Goal: Information Seeking & Learning: Learn about a topic

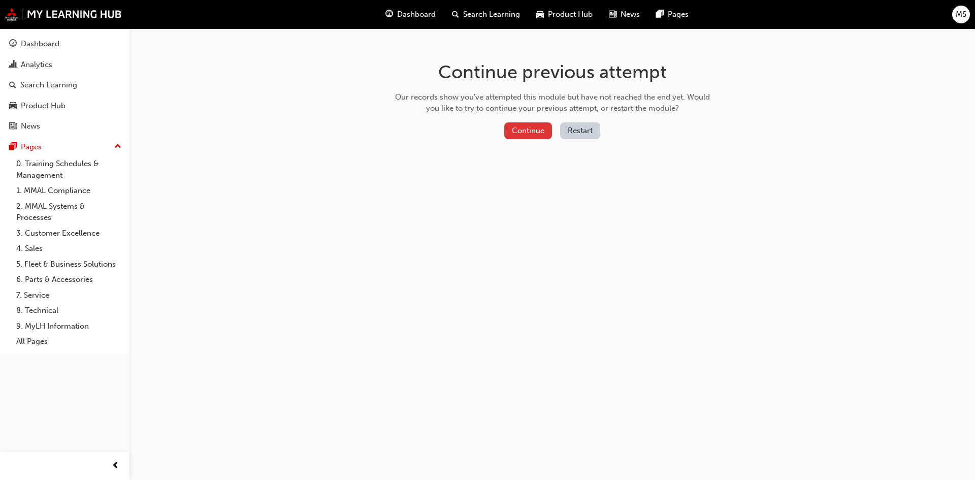
click at [522, 128] on button "Continue" at bounding box center [528, 130] width 48 height 17
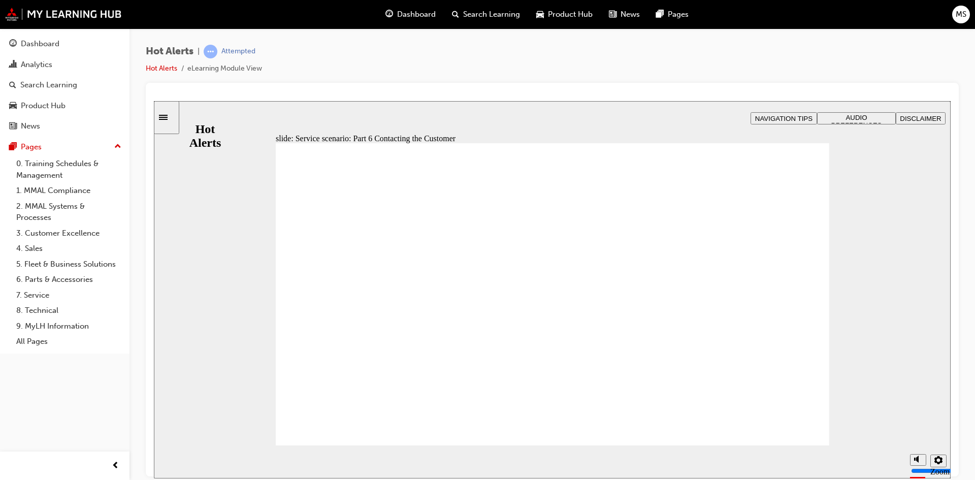
drag, startPoint x: 917, startPoint y: 421, endPoint x: 917, endPoint y: 431, distance: 10.7
type input "5"
click at [917, 431] on input "volume" at bounding box center [944, 432] width 66 height 8
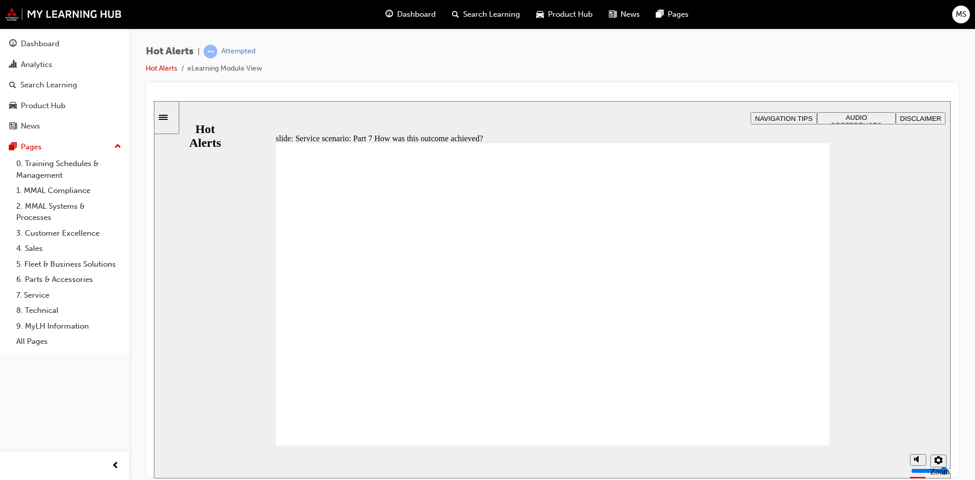
checkbox input "true"
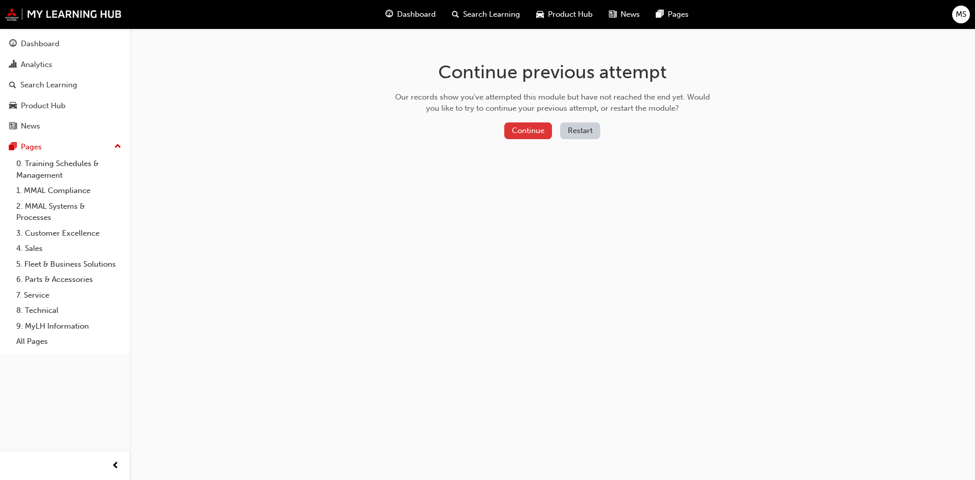
click at [520, 128] on button "Continue" at bounding box center [528, 130] width 48 height 17
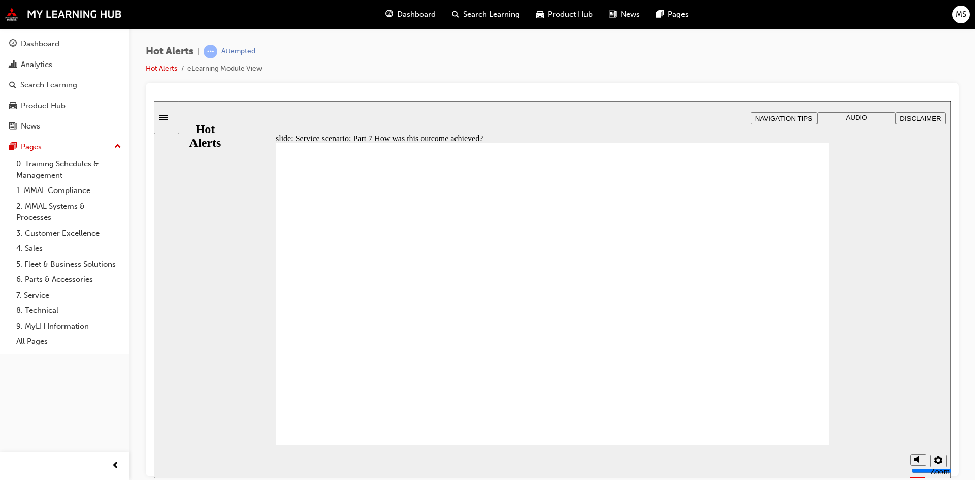
drag, startPoint x: 306, startPoint y: 279, endPoint x: 315, endPoint y: 298, distance: 21.1
checkbox input "true"
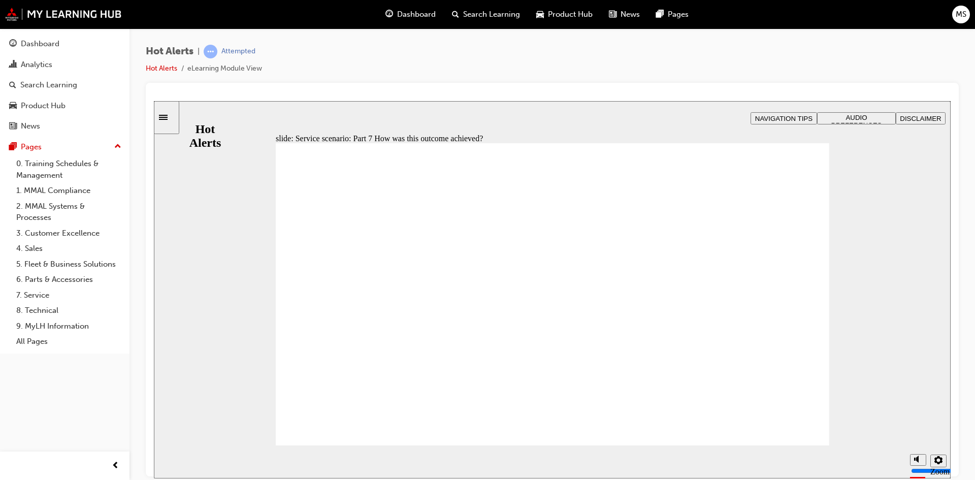
checkbox input "true"
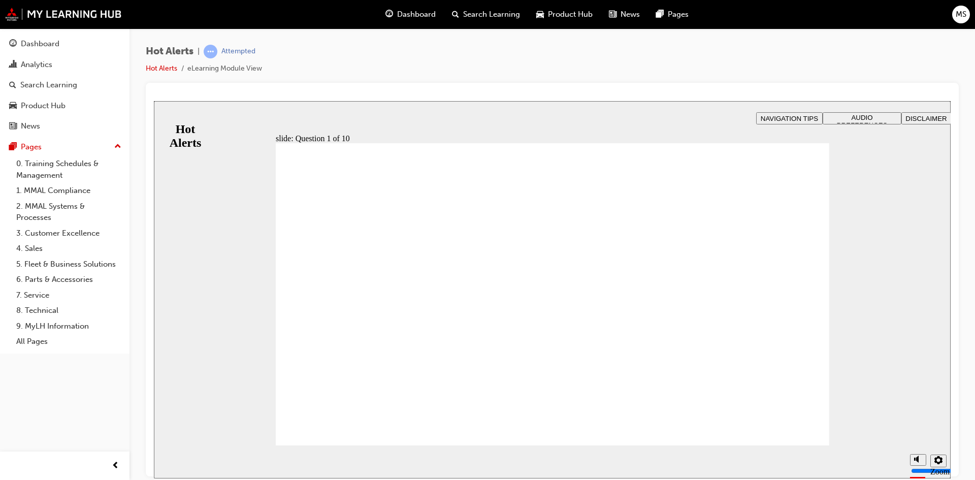
checkbox input "true"
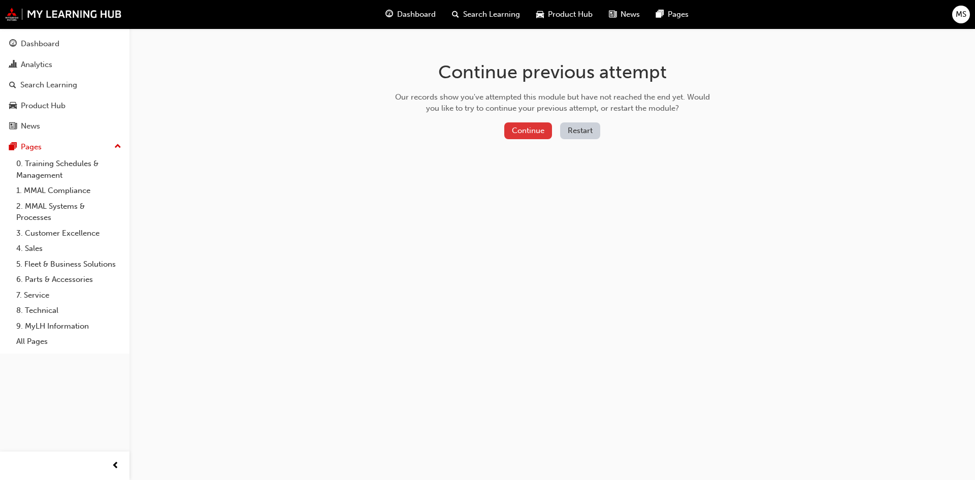
click at [522, 124] on button "Continue" at bounding box center [528, 130] width 48 height 17
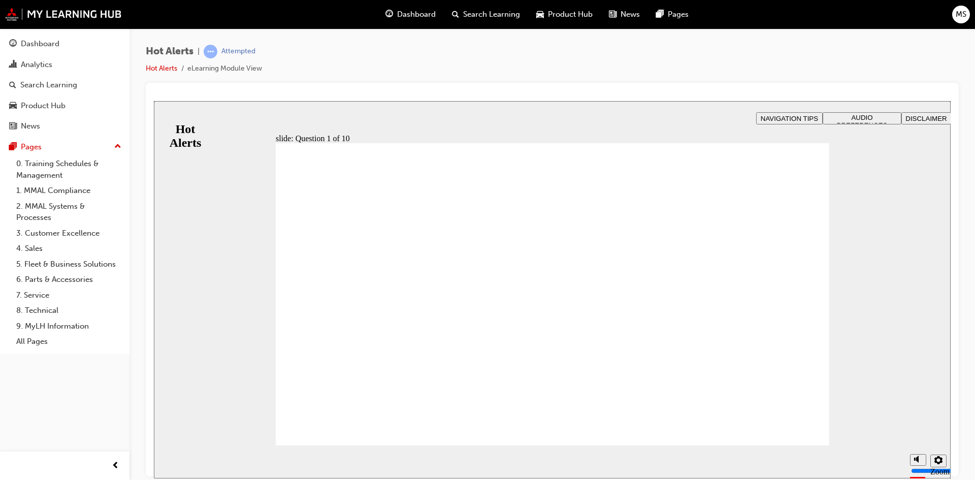
checkbox input "true"
drag, startPoint x: 302, startPoint y: 274, endPoint x: 303, endPoint y: 262, distance: 12.2
checkbox input "true"
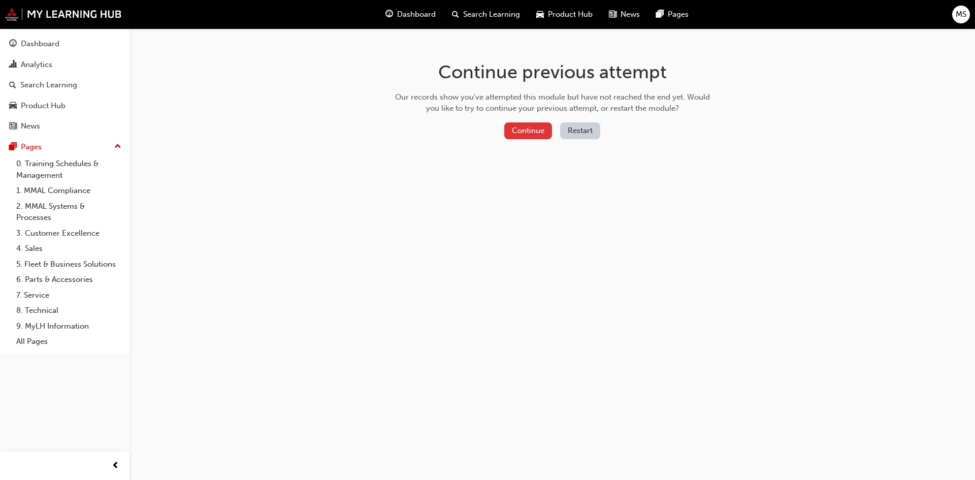
click at [523, 131] on button "Continue" at bounding box center [528, 130] width 48 height 17
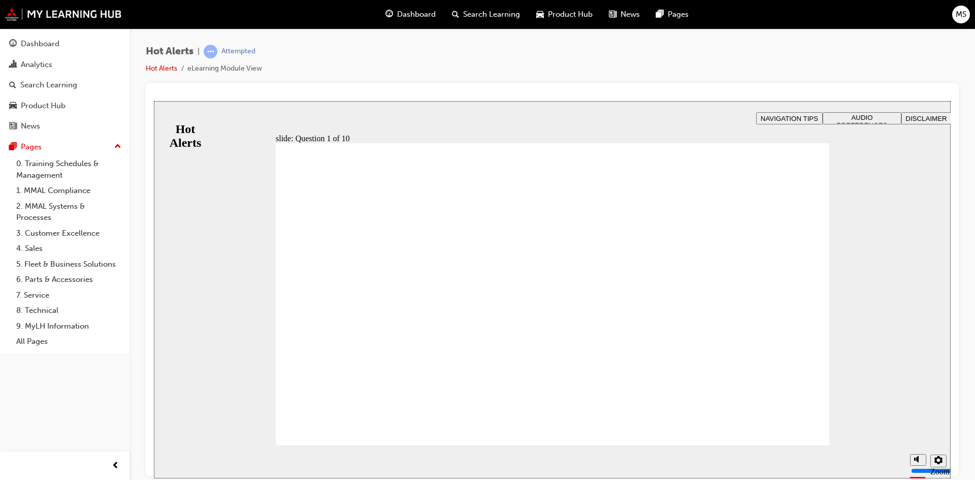
checkbox input "true"
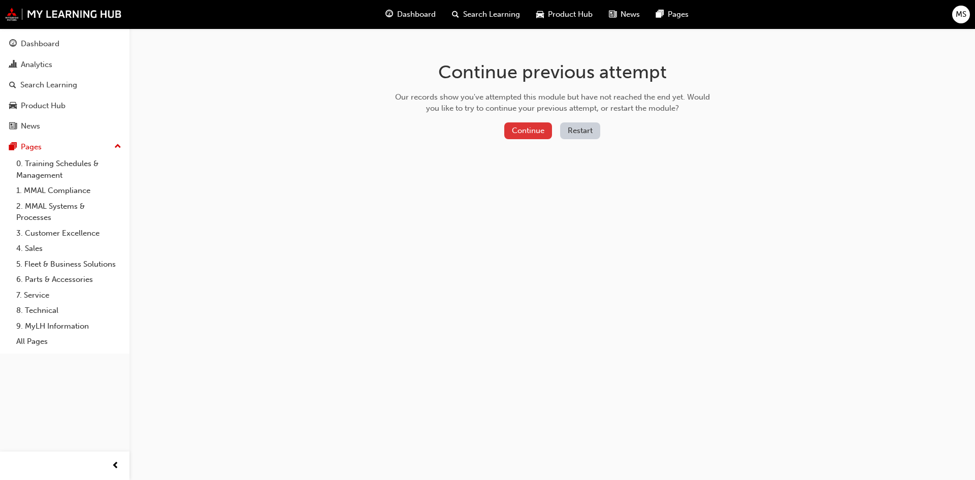
click at [521, 136] on button "Continue" at bounding box center [528, 130] width 48 height 17
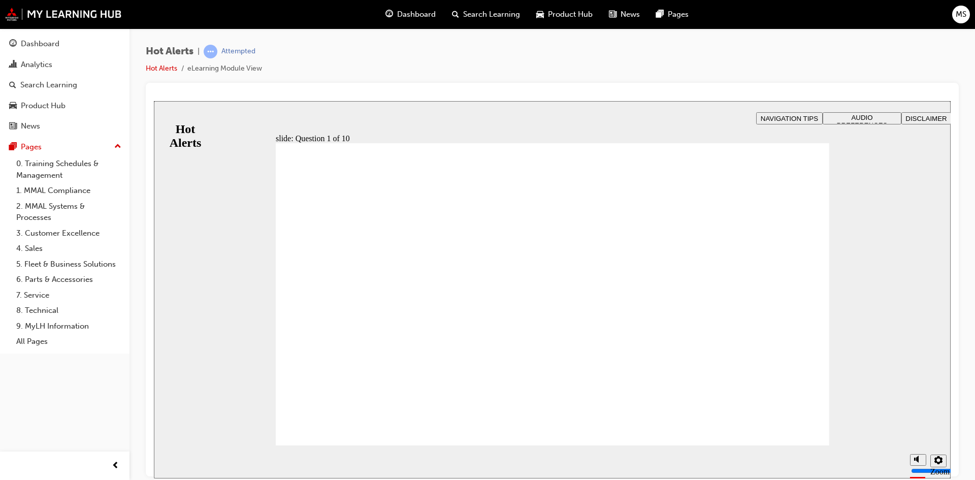
checkbox input "true"
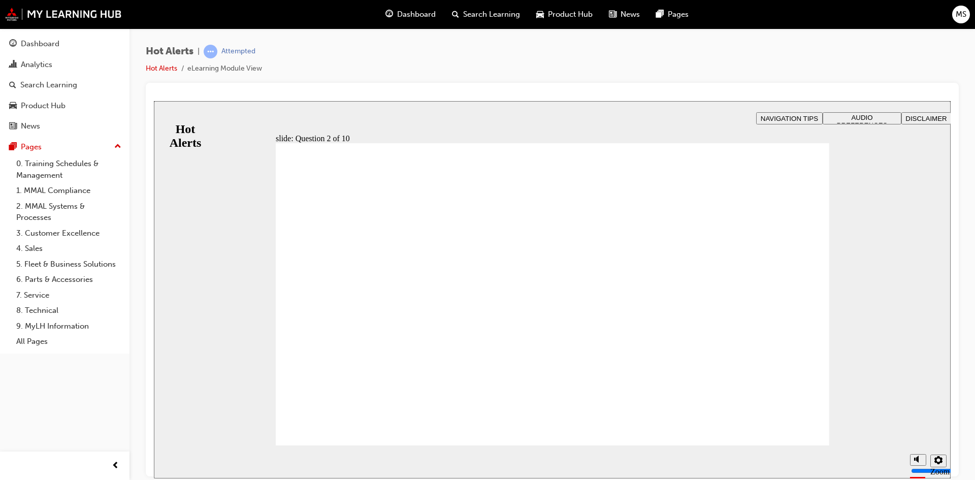
drag, startPoint x: 548, startPoint y: 322, endPoint x: 333, endPoint y: 386, distance: 225.1
drag, startPoint x: 614, startPoint y: 289, endPoint x: 401, endPoint y: 356, distance: 223.4
drag, startPoint x: 597, startPoint y: 358, endPoint x: 391, endPoint y: 262, distance: 227.4
drag, startPoint x: 617, startPoint y: 262, endPoint x: 400, endPoint y: 328, distance: 226.7
drag, startPoint x: 627, startPoint y: 388, endPoint x: 412, endPoint y: 290, distance: 235.9
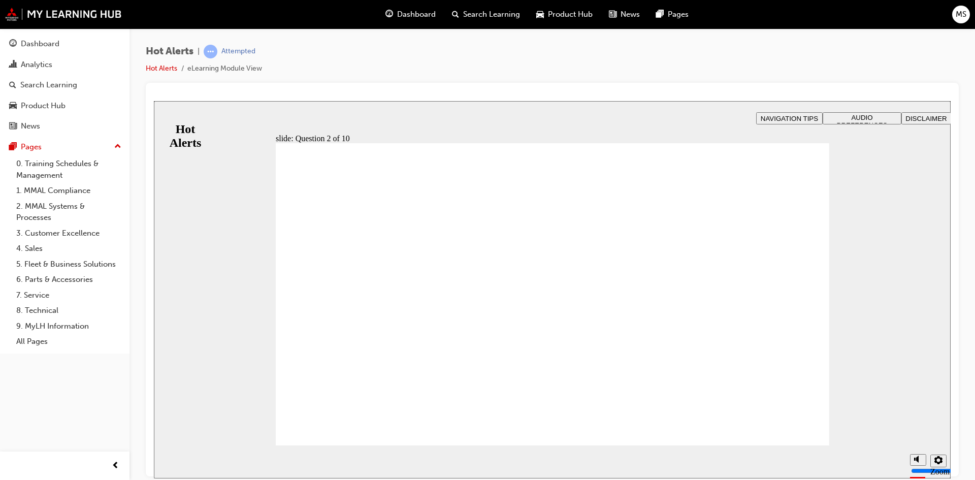
checkbox input "true"
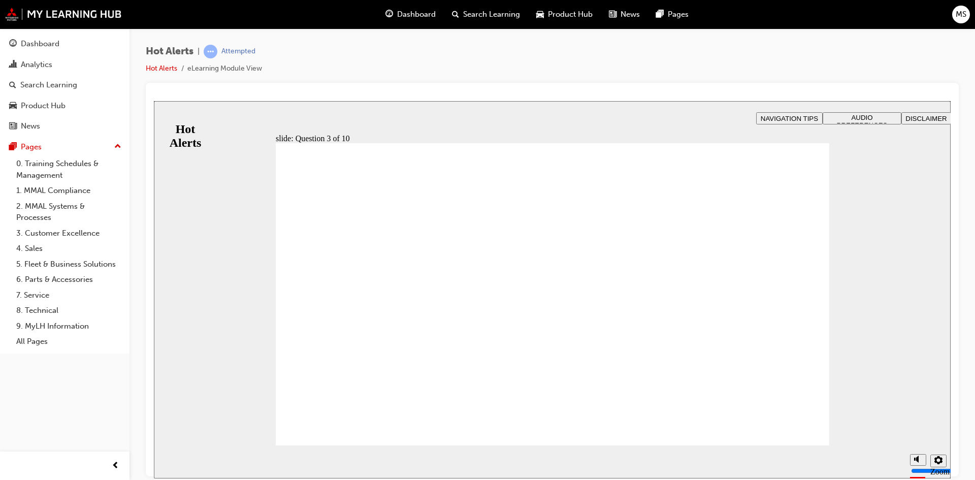
checkbox input "true"
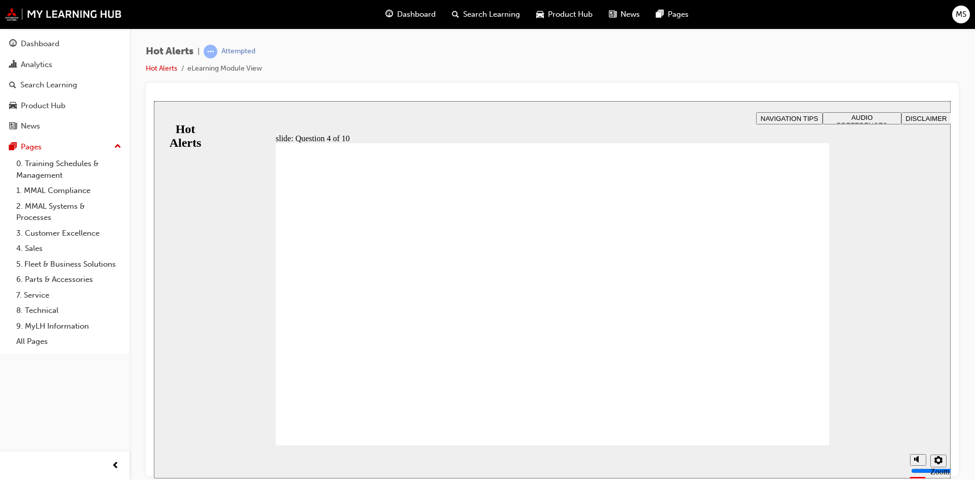
checkbox input "true"
drag, startPoint x: 768, startPoint y: 433, endPoint x: 773, endPoint y: 432, distance: 5.6
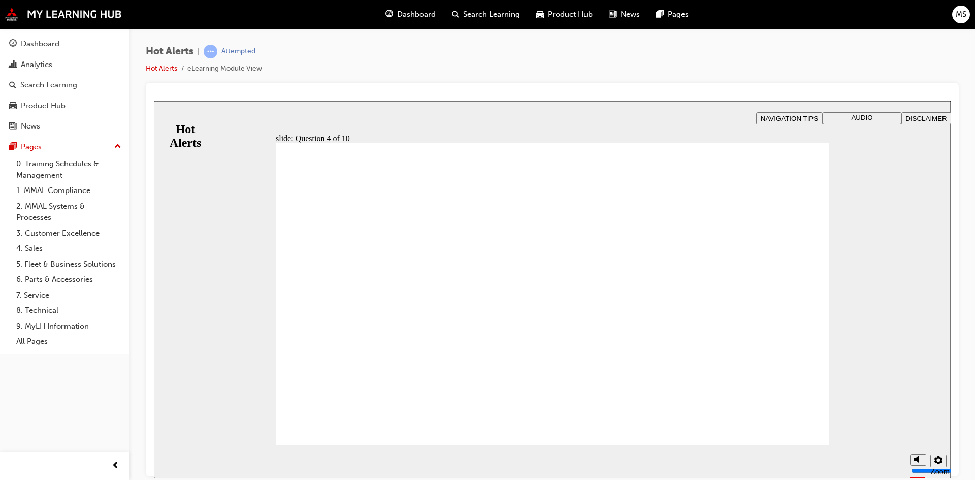
checkbox input "true"
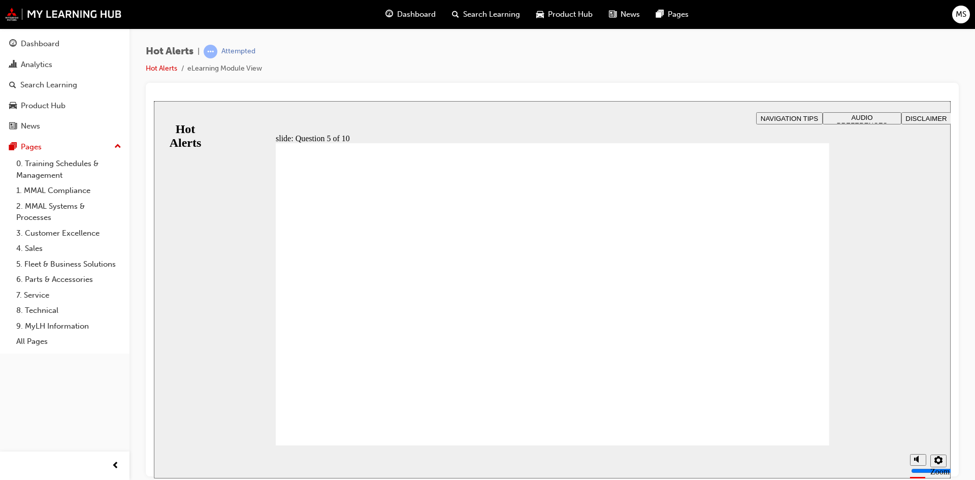
checkbox input "true"
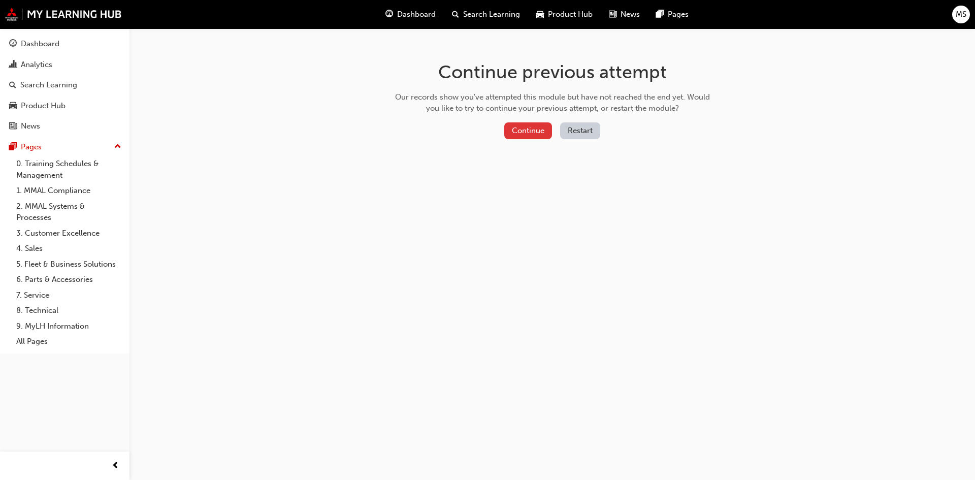
click at [525, 131] on button "Continue" at bounding box center [528, 130] width 48 height 17
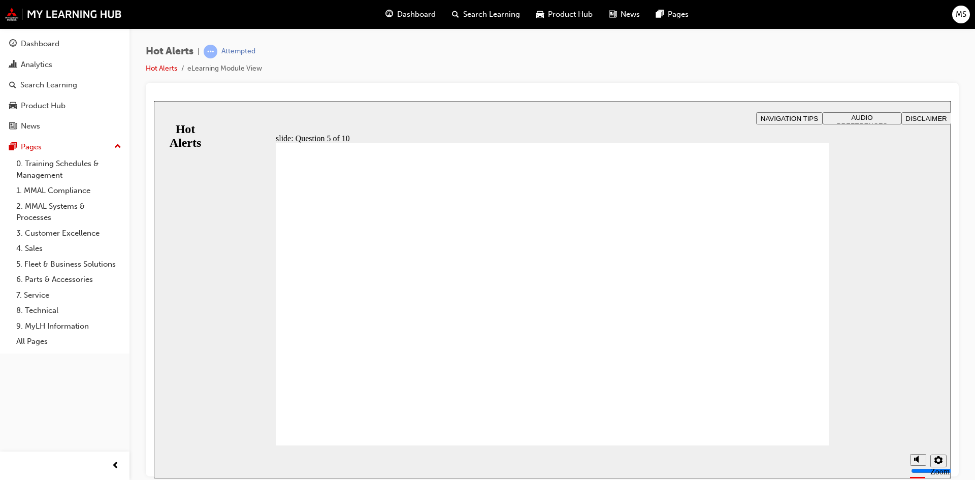
checkbox input "true"
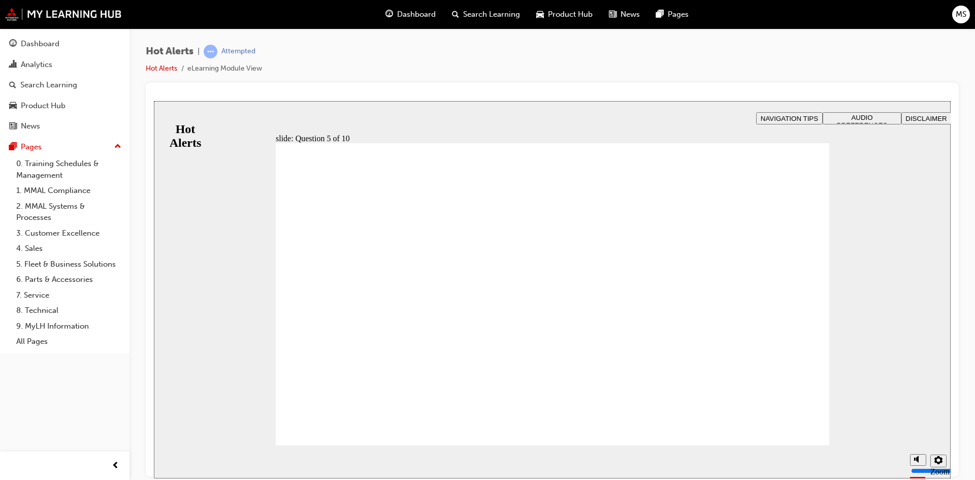
checkbox input "true"
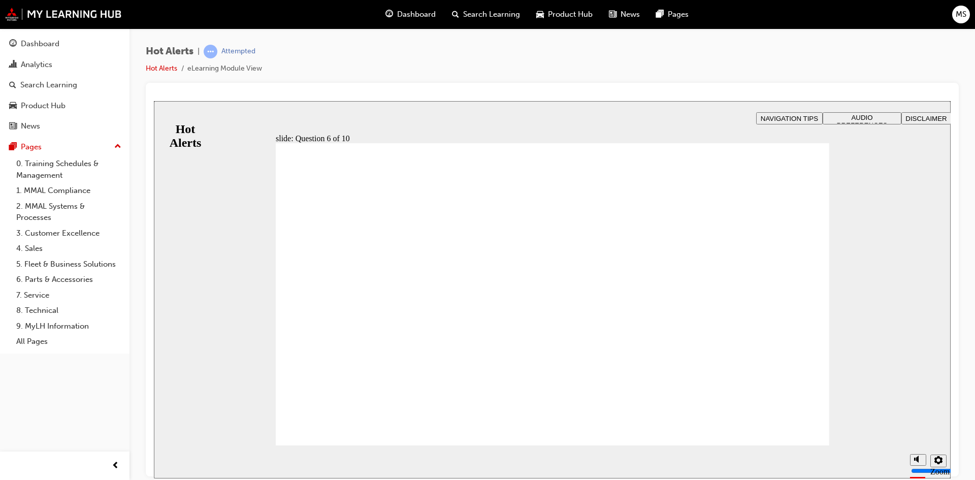
checkbox input "true"
